Goal: Task Accomplishment & Management: Manage account settings

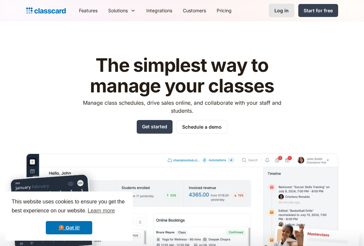
click at [284, 9] on div "Log in" at bounding box center [281, 10] width 14 height 7
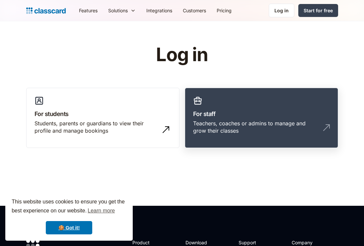
click at [228, 108] on link "For staff Teachers, coaches or admins to manage and grow their classes" at bounding box center [261, 118] width 153 height 60
